Goal: Browse casually: Explore the website without a specific task or goal

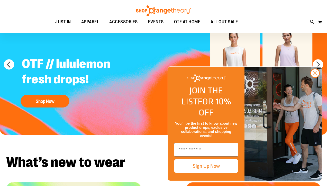
scroll to position [39, 0]
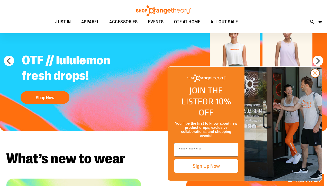
click at [314, 78] on circle "Close dialog" at bounding box center [315, 73] width 8 height 8
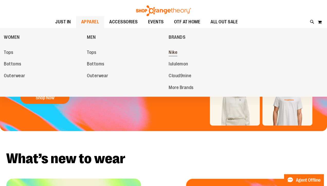
click at [173, 52] on span "Nike" at bounding box center [173, 53] width 9 height 6
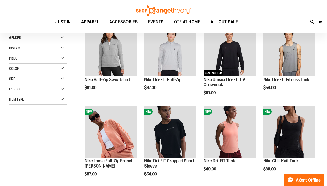
scroll to position [25, 0]
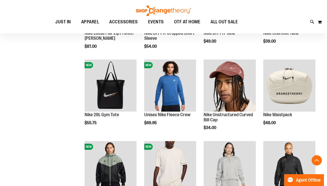
scroll to position [160, 0]
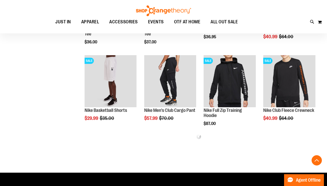
scroll to position [402, 0]
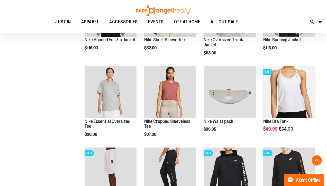
scroll to position [14, 0]
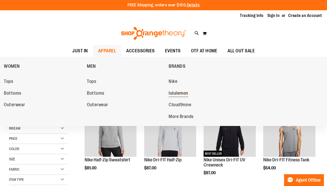
click at [173, 91] on span "lululemon" at bounding box center [179, 94] width 20 height 6
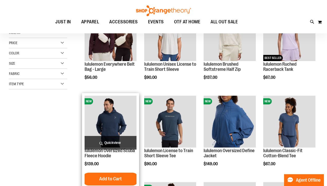
scroll to position [46, 0]
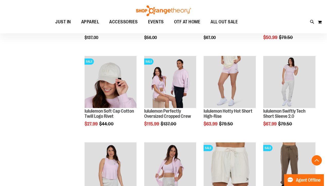
scroll to position [341, 0]
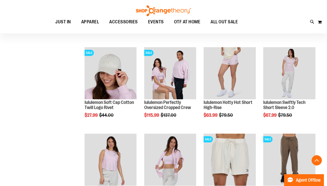
scroll to position [349, 0]
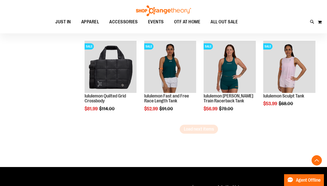
scroll to position [703, 0]
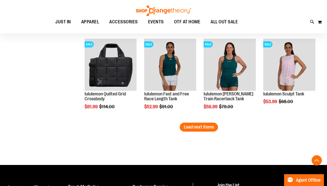
click at [185, 130] on button "Load next items" at bounding box center [199, 127] width 38 height 9
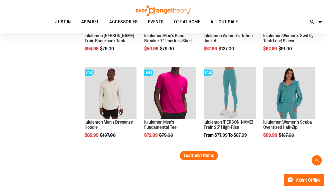
scroll to position [945, 0]
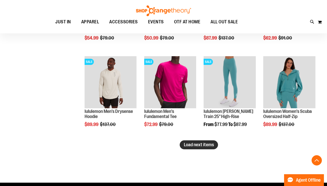
click at [199, 142] on button "Load next items" at bounding box center [199, 145] width 38 height 9
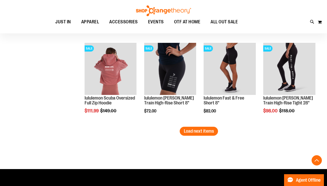
scroll to position [1220, 0]
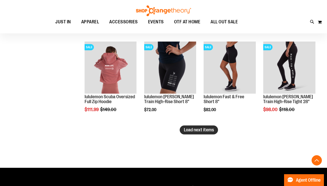
click at [202, 129] on span "Load next items" at bounding box center [199, 130] width 30 height 5
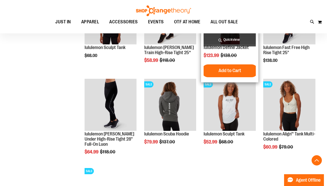
scroll to position [1368, 0]
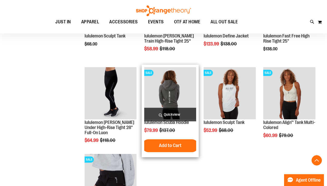
click at [171, 90] on img "product" at bounding box center [170, 93] width 52 height 52
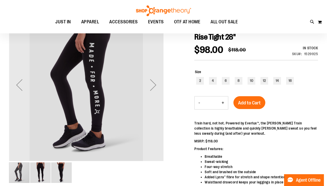
scroll to position [16, 0]
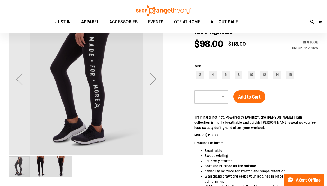
click at [153, 80] on div "Next" at bounding box center [153, 79] width 21 height 21
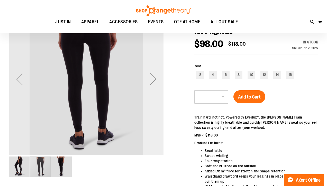
click at [153, 81] on div "Next" at bounding box center [153, 79] width 21 height 21
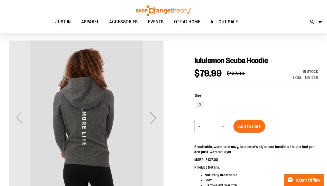
scroll to position [38, 0]
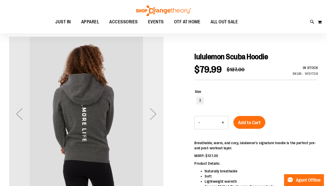
click at [151, 122] on div "Next" at bounding box center [153, 114] width 21 height 21
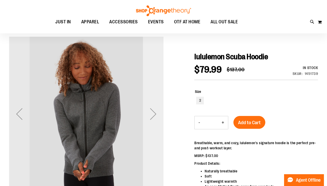
click at [151, 122] on div "Next" at bounding box center [153, 114] width 21 height 21
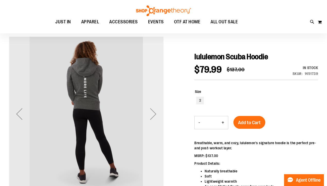
click at [151, 122] on div "Next" at bounding box center [153, 114] width 21 height 21
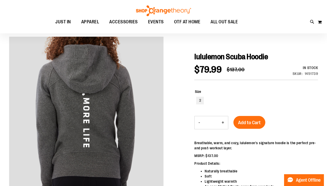
click at [2, 21] on div "Toggle Nav Search Popular Suggestions Advanced Search" at bounding box center [163, 16] width 327 height 33
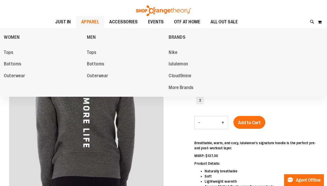
click at [90, 23] on span "APPAREL" at bounding box center [90, 22] width 18 height 12
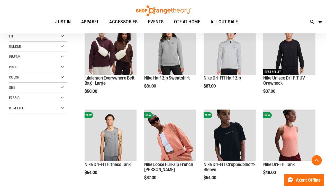
scroll to position [82, 0]
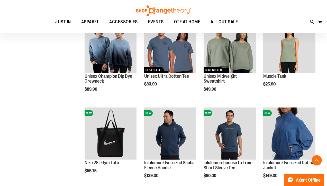
scroll to position [343, 0]
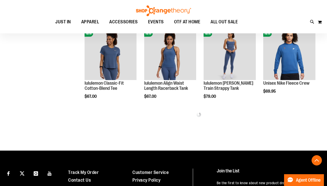
scroll to position [591, 0]
